Goal: Information Seeking & Learning: Learn about a topic

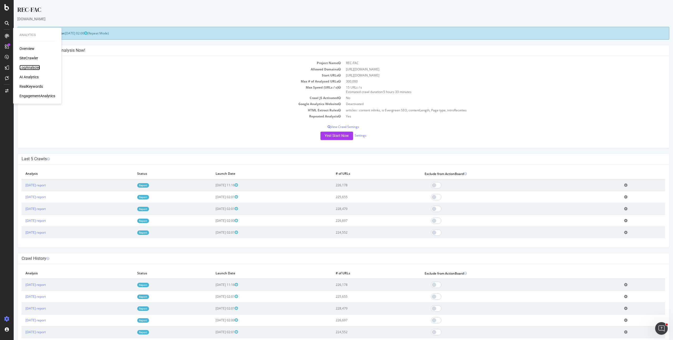
click at [31, 65] on div "LogAnalyzer" at bounding box center [29, 67] width 21 height 5
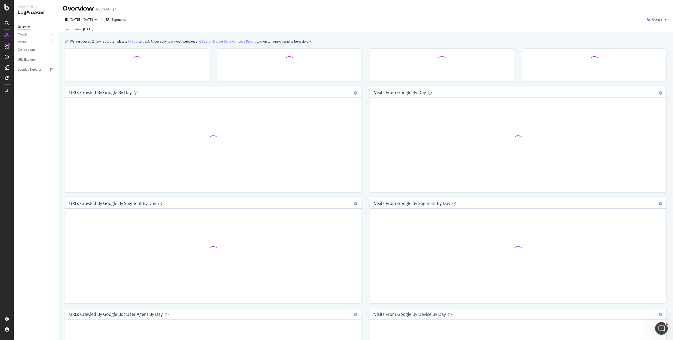
click at [135, 40] on link "AI Bots" at bounding box center [133, 42] width 10 height 6
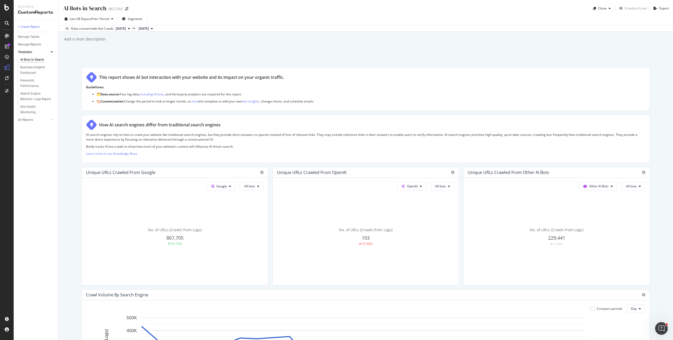
click at [120, 9] on div "REC-FAC" at bounding box center [116, 8] width 14 height 5
click at [132, 17] on span "Segments" at bounding box center [135, 19] width 15 height 4
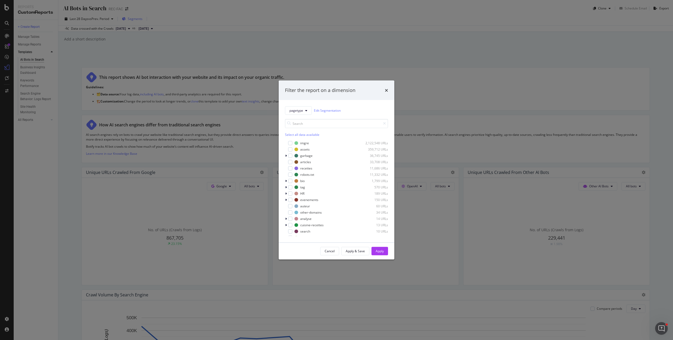
click at [132, 16] on div "Filter the report on a dimension pagetype Edit Segmentation Select all data ava…" at bounding box center [336, 170] width 673 height 340
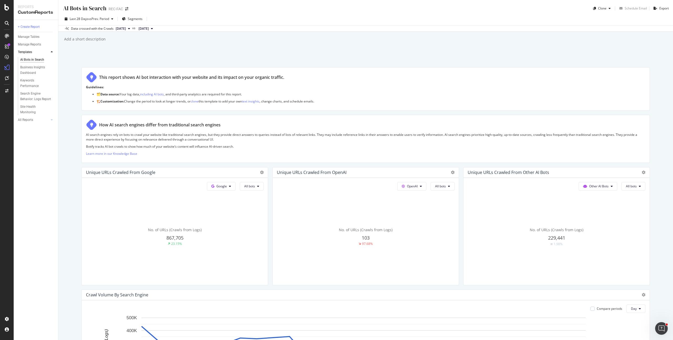
click at [113, 9] on div "REC-FAC" at bounding box center [116, 8] width 14 height 5
click at [130, 19] on span "Segments" at bounding box center [135, 19] width 15 height 4
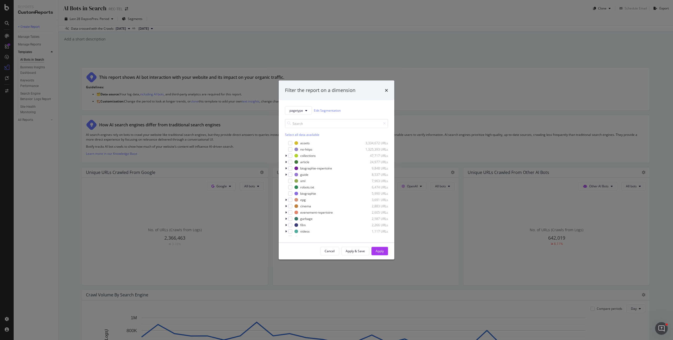
click at [199, 30] on div "Filter the report on a dimension pagetype Edit Segmentation Select all data ava…" at bounding box center [336, 170] width 673 height 340
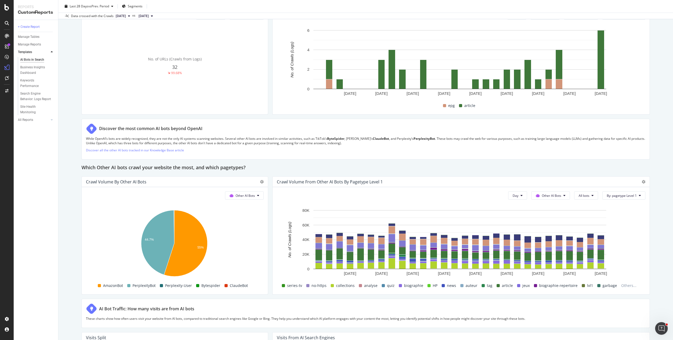
scroll to position [509, 0]
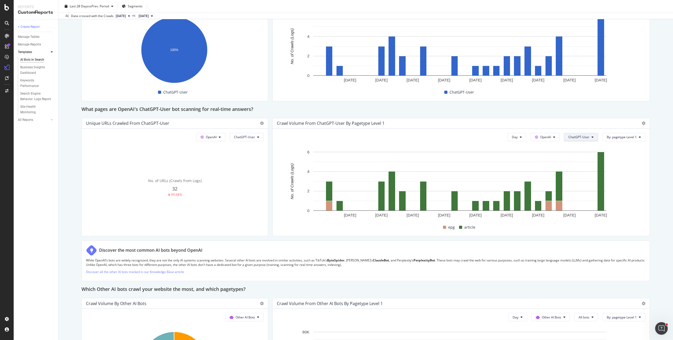
click at [574, 134] on button "ChatGPT-User" at bounding box center [581, 137] width 34 height 8
click at [579, 148] on span "All bots" at bounding box center [579, 147] width 27 height 5
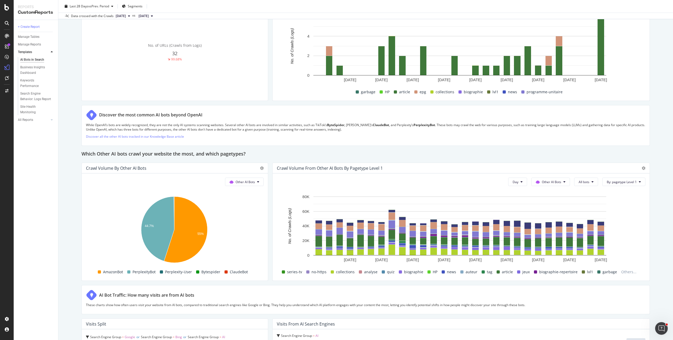
scroll to position [698, 0]
